Goal: Navigation & Orientation: Find specific page/section

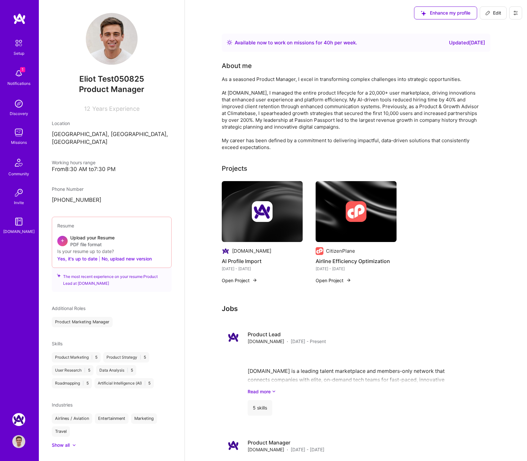
click at [22, 443] on img at bounding box center [18, 441] width 13 height 13
click at [22, 442] on img at bounding box center [18, 441] width 13 height 13
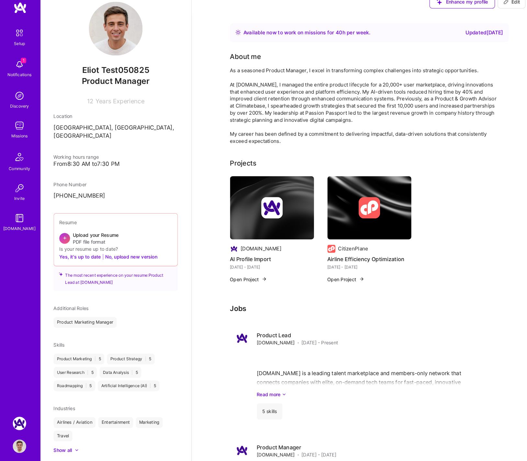
scroll to position [4, 0]
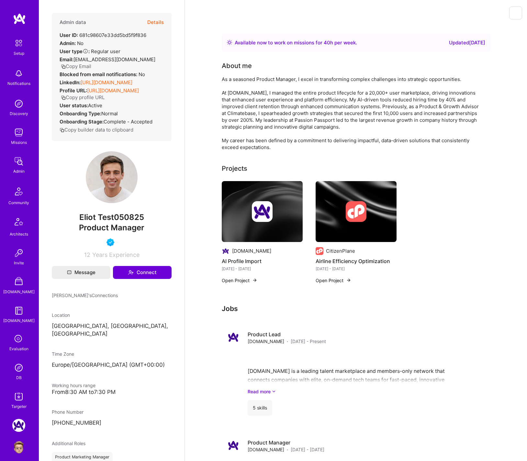
scroll to position [4, 0]
